Goal: Task Accomplishment & Management: Complete application form

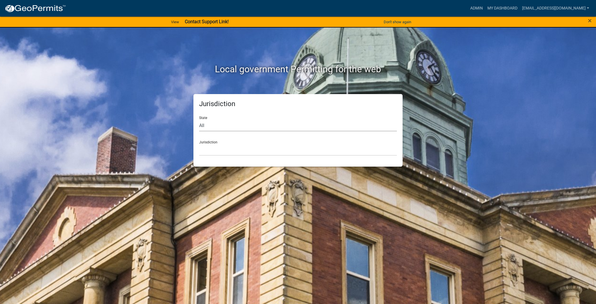
click at [234, 124] on select "All [US_STATE] [US_STATE] [US_STATE] [US_STATE] [US_STATE] [US_STATE] [US_STATE…" at bounding box center [298, 125] width 198 height 12
select select "[US_STATE]"
click at [199, 119] on select "All [US_STATE] [US_STATE] [US_STATE] [US_STATE] [US_STATE] [US_STATE] [US_STATE…" at bounding box center [298, 125] width 198 height 12
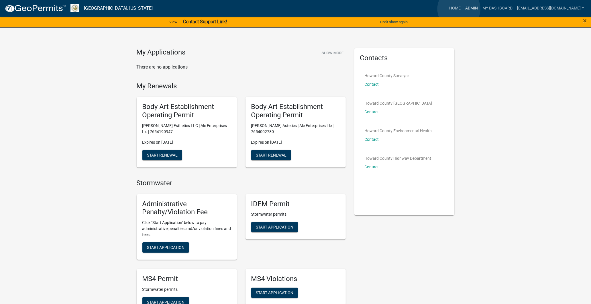
click at [463, 9] on link "Admin" at bounding box center [471, 8] width 17 height 11
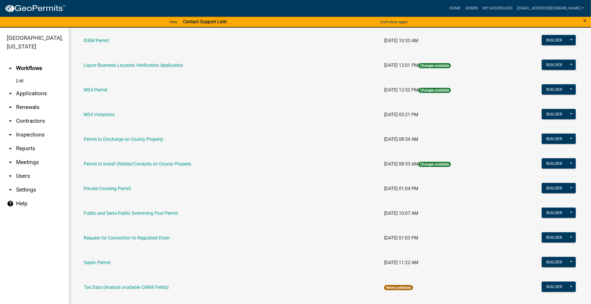
scroll to position [457, 0]
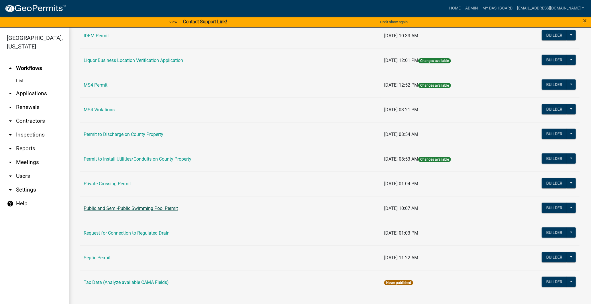
click at [130, 209] on link "Public and Semi-Public Swimming Pool Permit" at bounding box center [131, 207] width 94 height 5
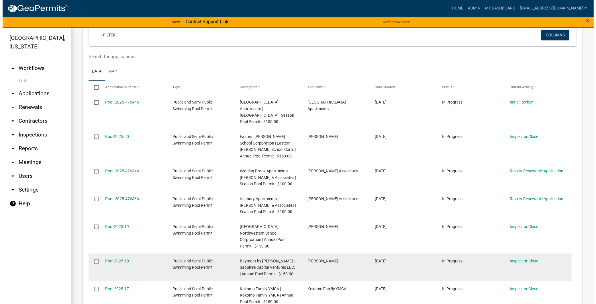
scroll to position [127, 0]
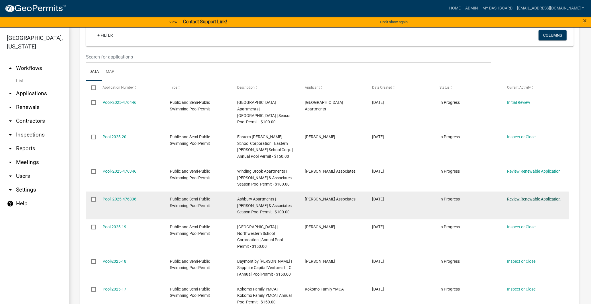
click at [529, 197] on link "Review Renewable Application" at bounding box center [534, 199] width 54 height 5
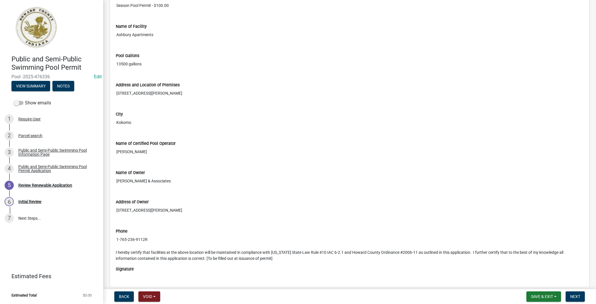
scroll to position [628, 0]
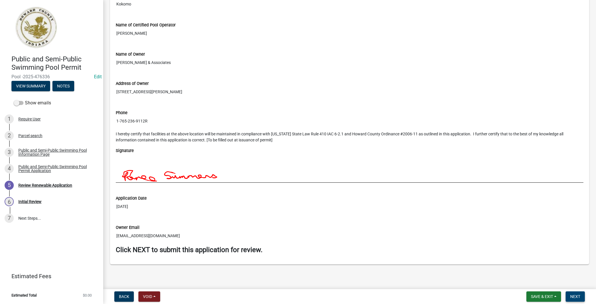
click at [581, 297] on button "Next" at bounding box center [575, 296] width 19 height 10
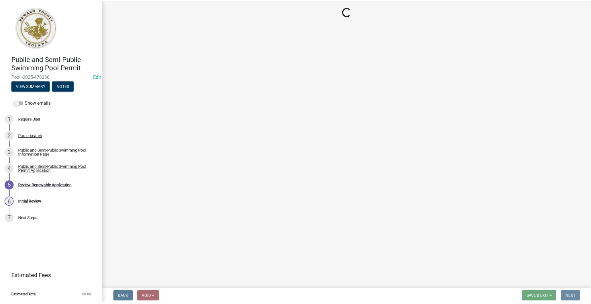
scroll to position [0, 0]
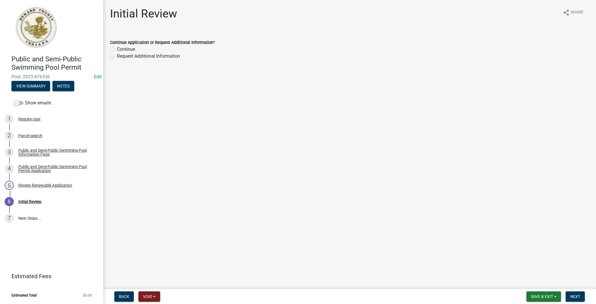
click at [117, 50] on label "Continue" at bounding box center [126, 49] width 18 height 7
click at [117, 50] on input "Continue" at bounding box center [119, 48] width 4 height 4
radio input "true"
click at [581, 296] on button "Next" at bounding box center [575, 296] width 19 height 10
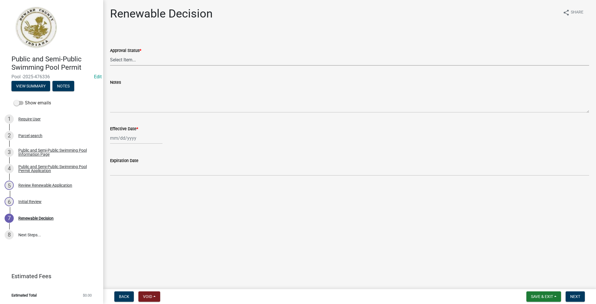
click at [146, 59] on select "Select Item... Approved Denied" at bounding box center [349, 60] width 479 height 12
click at [110, 54] on select "Select Item... Approved Denied" at bounding box center [349, 60] width 479 height 12
select select "6cfd4193-1f57-4c7e-a5e5-f68c9e85a162"
click at [126, 141] on div at bounding box center [136, 138] width 52 height 12
select select "9"
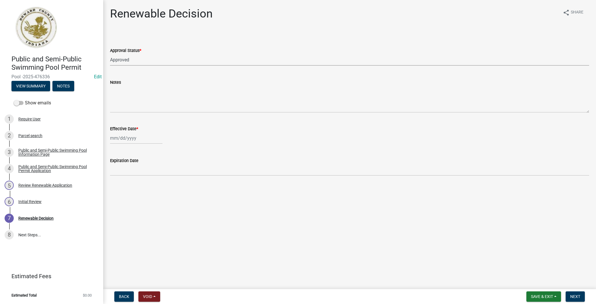
select select "2025"
click at [122, 189] on div "16" at bounding box center [124, 186] width 9 height 9
type input "[DATE]"
click at [569, 294] on button "Next" at bounding box center [575, 296] width 19 height 10
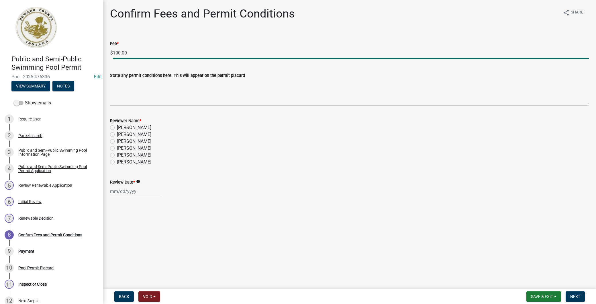
drag, startPoint x: 65, startPoint y: 49, endPoint x: 34, endPoint y: 49, distance: 30.7
click at [34, 49] on div "Public and Semi-Public Swimming Pool Permit Pool -2025-476336 Edit View Summary…" at bounding box center [298, 152] width 596 height 304
type input "0"
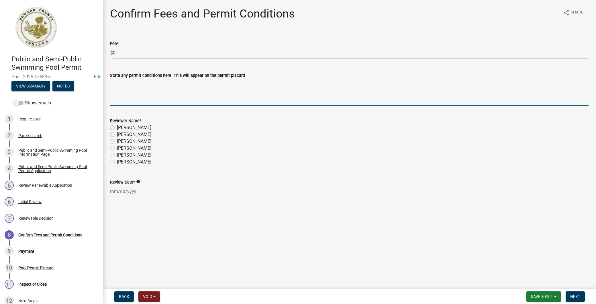
click at [117, 128] on label "[PERSON_NAME]" at bounding box center [134, 127] width 34 height 7
click at [117, 128] on input "[PERSON_NAME]" at bounding box center [119, 126] width 4 height 4
radio input "true"
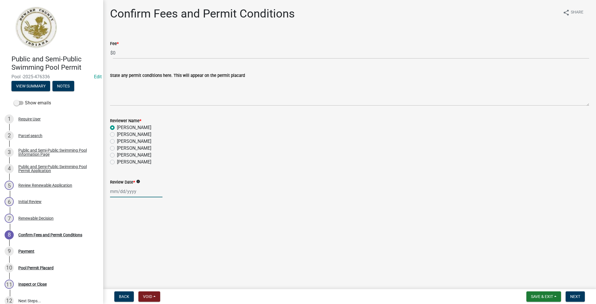
click at [124, 187] on div at bounding box center [136, 191] width 52 height 12
select select "9"
select select "2025"
click at [125, 242] on div "16" at bounding box center [124, 239] width 9 height 9
type input "[DATE]"
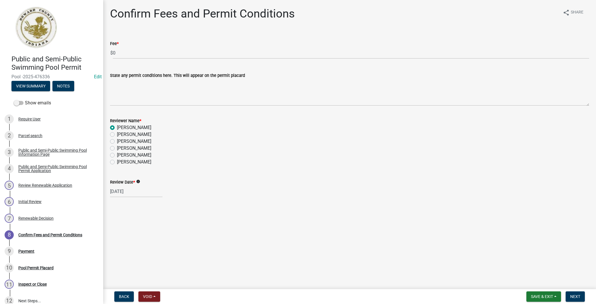
click at [581, 303] on nav "Back Void Withdraw Lock Expire Void Save & Exit Save Save & Exit Next" at bounding box center [349, 296] width 493 height 15
click at [579, 297] on span "Next" at bounding box center [575, 296] width 10 height 5
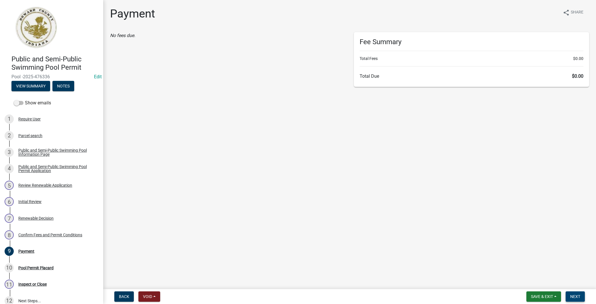
click at [575, 296] on span "Next" at bounding box center [575, 296] width 10 height 5
click at [571, 292] on button "Next" at bounding box center [575, 296] width 19 height 10
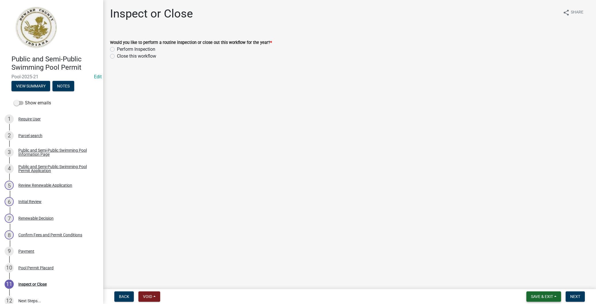
click at [544, 296] on span "Save & Exit" at bounding box center [542, 296] width 22 height 5
click at [534, 281] on button "Save & Exit" at bounding box center [538, 282] width 46 height 14
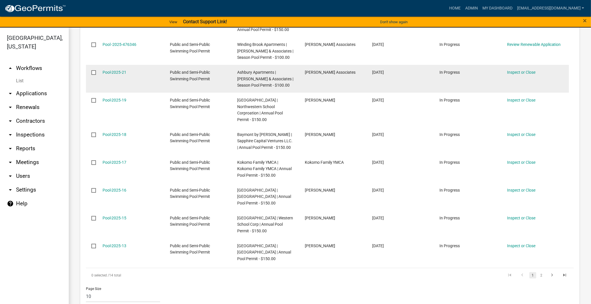
scroll to position [254, 0]
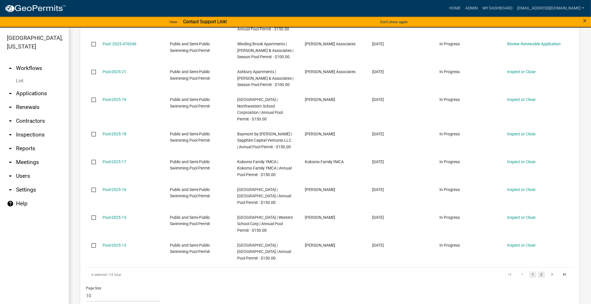
click at [538, 271] on link "2" at bounding box center [541, 274] width 7 height 6
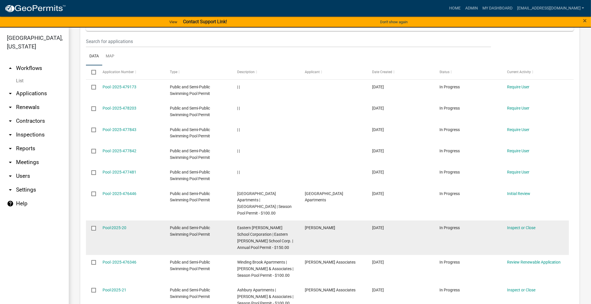
scroll to position [503, 0]
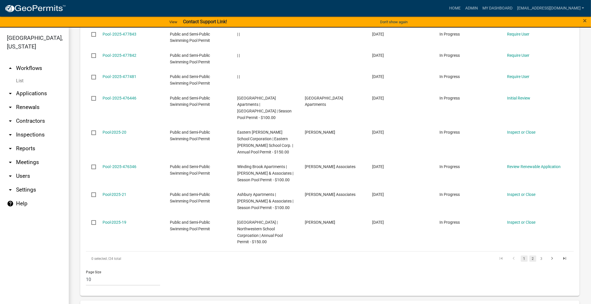
click at [530, 255] on link "2" at bounding box center [533, 258] width 7 height 6
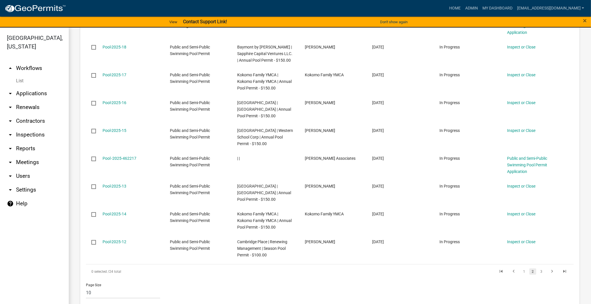
scroll to position [529, 0]
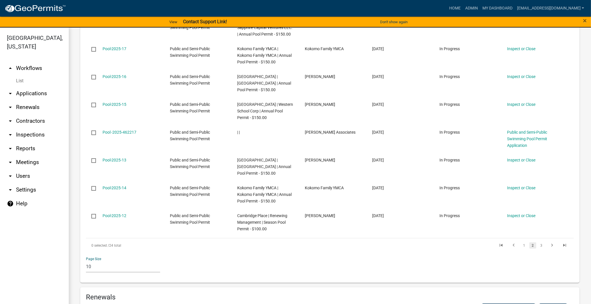
click at [112, 260] on select "10 25 50 100" at bounding box center [123, 266] width 74 height 12
select select "3: 100"
click at [86, 260] on select "10 25 50 100" at bounding box center [123, 266] width 74 height 12
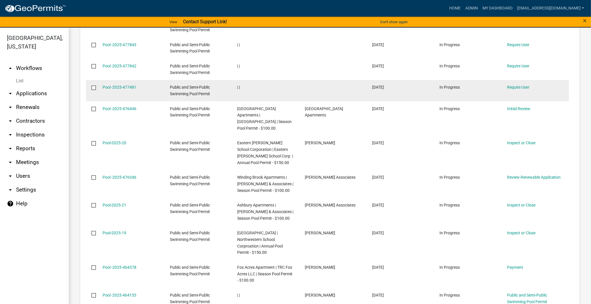
scroll to position [503, 0]
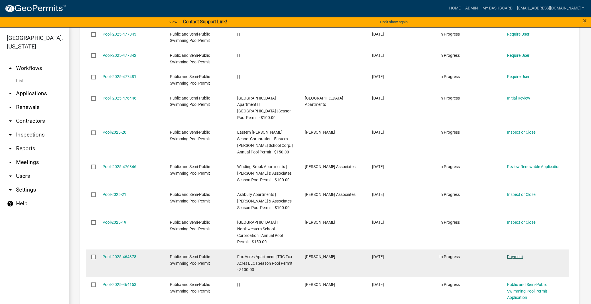
click at [516, 254] on link "Payment" at bounding box center [515, 256] width 16 height 5
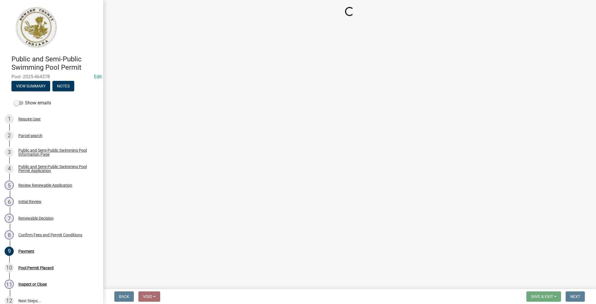
select select "3: 3"
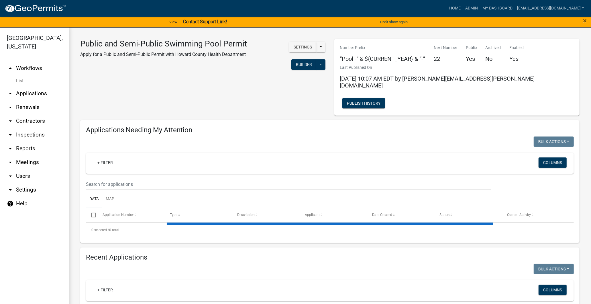
select select "3: 100"
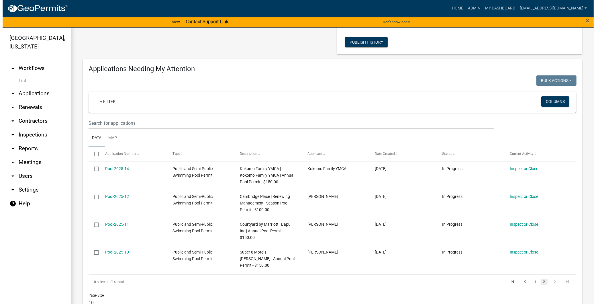
scroll to position [64, 0]
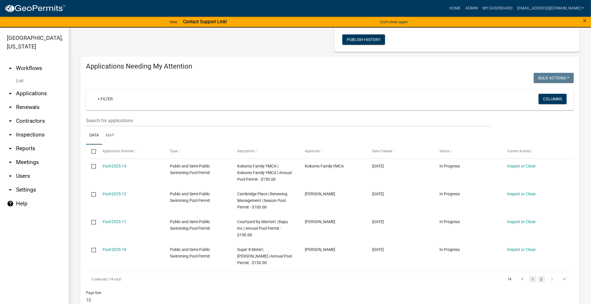
click at [530, 276] on link "1" at bounding box center [533, 279] width 7 height 6
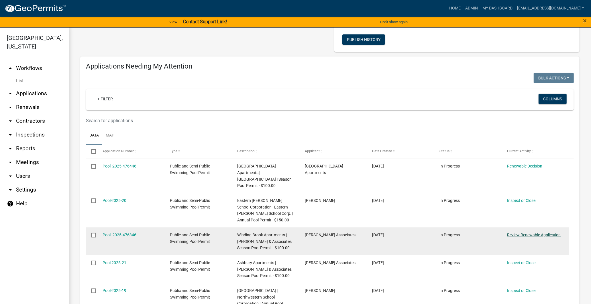
click at [525, 232] on link "Review Renewable Application" at bounding box center [534, 234] width 54 height 5
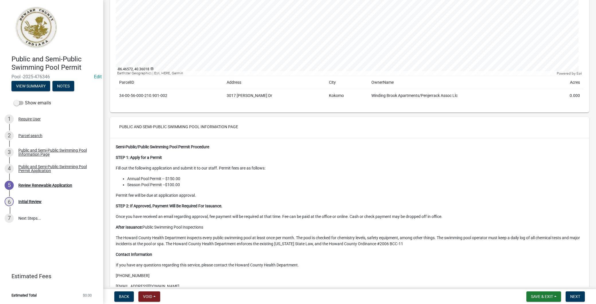
scroll to position [254, 0]
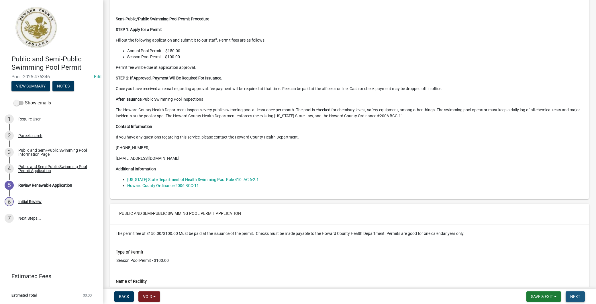
click at [568, 291] on button "Next" at bounding box center [575, 296] width 19 height 10
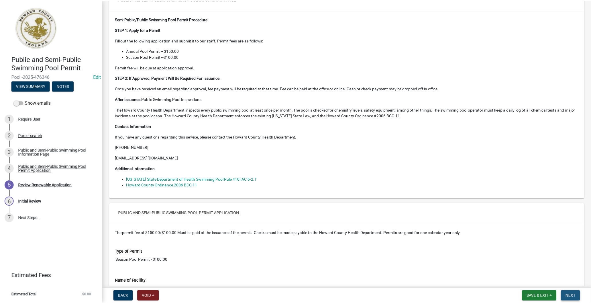
scroll to position [0, 0]
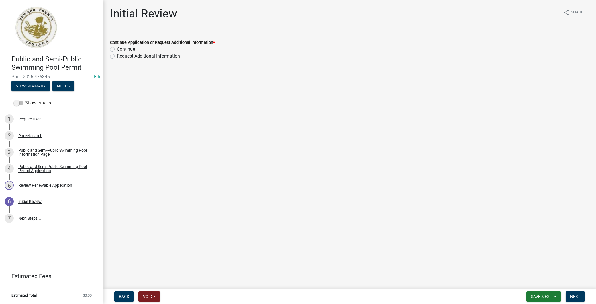
click at [117, 47] on label "Continue" at bounding box center [126, 49] width 18 height 7
click at [117, 47] on input "Continue" at bounding box center [119, 48] width 4 height 4
radio input "true"
click at [573, 291] on button "Next" at bounding box center [575, 296] width 19 height 10
click at [569, 295] on button "Next" at bounding box center [575, 296] width 19 height 10
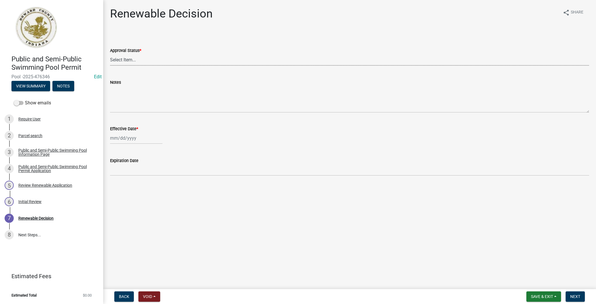
drag, startPoint x: 149, startPoint y: 61, endPoint x: 149, endPoint y: 66, distance: 5.4
click at [149, 61] on select "Select Item... Approved Denied" at bounding box center [349, 60] width 479 height 12
click at [110, 54] on select "Select Item... Approved Denied" at bounding box center [349, 60] width 479 height 12
select select "6cfd4193-1f57-4c7e-a5e5-f68c9e85a162"
click at [136, 134] on div at bounding box center [136, 138] width 52 height 12
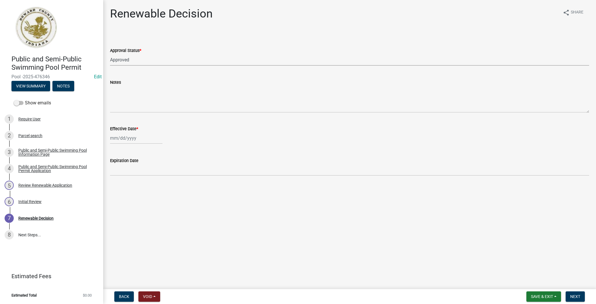
select select "9"
select select "2025"
click at [124, 185] on div "16" at bounding box center [124, 186] width 9 height 9
type input "[DATE]"
click at [575, 297] on span "Next" at bounding box center [575, 296] width 10 height 5
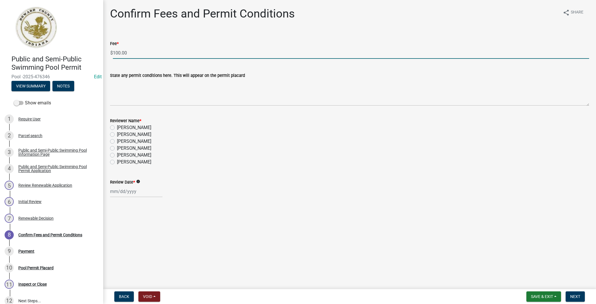
drag, startPoint x: 138, startPoint y: 52, endPoint x: 15, endPoint y: 52, distance: 123.8
click at [15, 52] on div "Public and Semi-Public Swimming Pool Permit Pool -2025-476346 Edit View Summary…" at bounding box center [298, 152] width 596 height 304
type input "0"
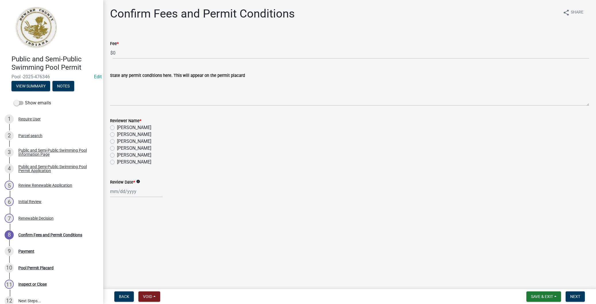
click at [117, 129] on label "[PERSON_NAME]" at bounding box center [134, 127] width 34 height 7
click at [117, 128] on input "[PERSON_NAME]" at bounding box center [119, 126] width 4 height 4
radio input "true"
click at [127, 190] on div at bounding box center [136, 191] width 52 height 12
select select "9"
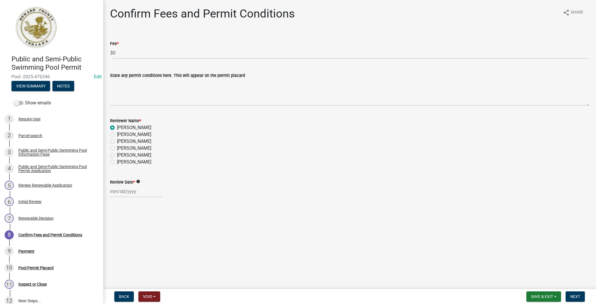
select select "2025"
click at [122, 242] on div "16" at bounding box center [124, 239] width 9 height 9
type input "[DATE]"
click at [576, 300] on button "Next" at bounding box center [575, 296] width 19 height 10
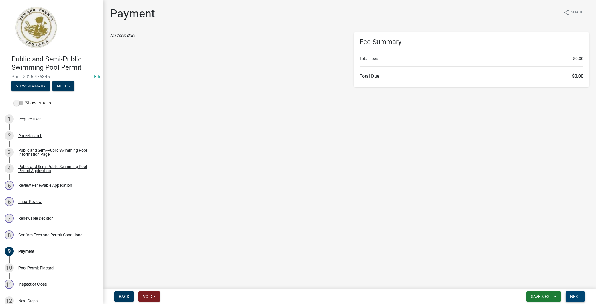
click at [575, 298] on span "Next" at bounding box center [575, 296] width 10 height 5
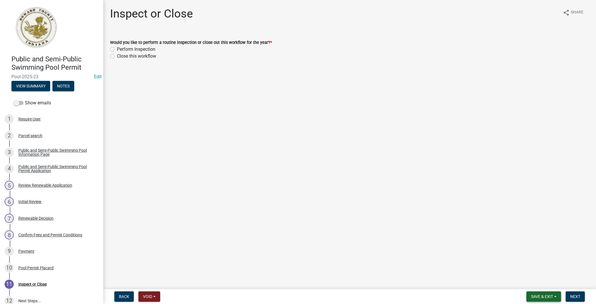
click at [544, 294] on span "Save & Exit" at bounding box center [542, 296] width 22 height 5
click at [536, 283] on button "Save & Exit" at bounding box center [538, 282] width 46 height 14
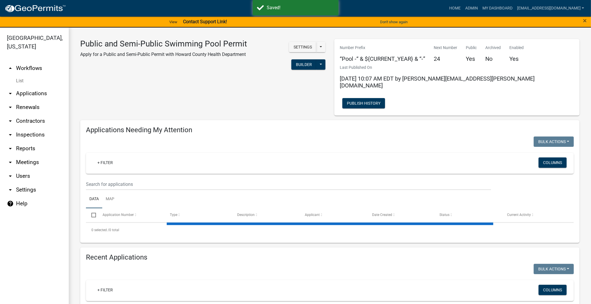
select select "3: 100"
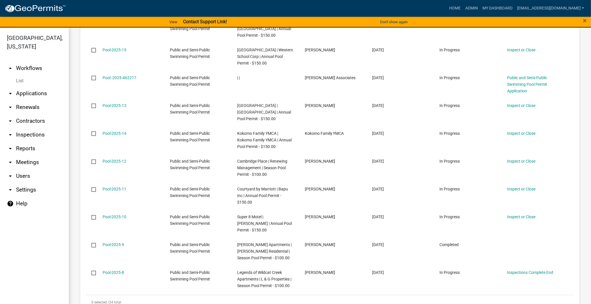
scroll to position [860, 0]
